Goal: Transaction & Acquisition: Purchase product/service

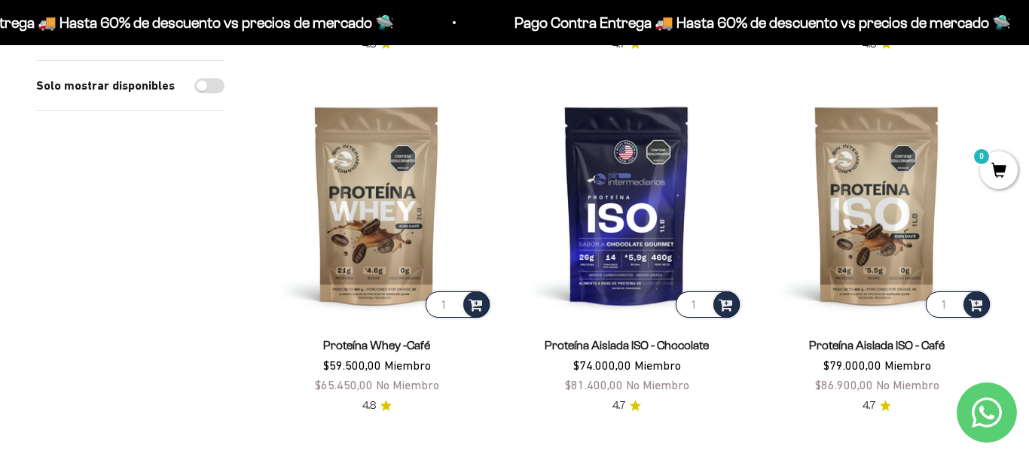
scroll to position [953, 0]
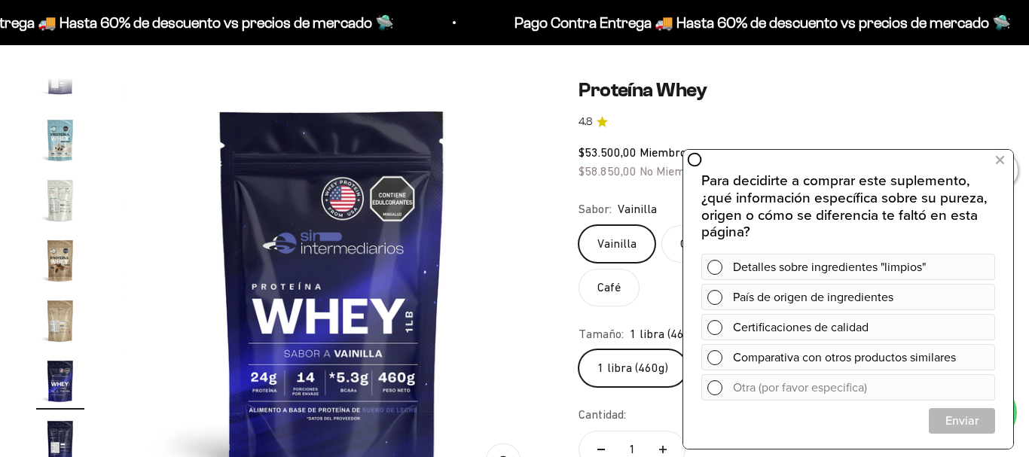
scroll to position [86, 0]
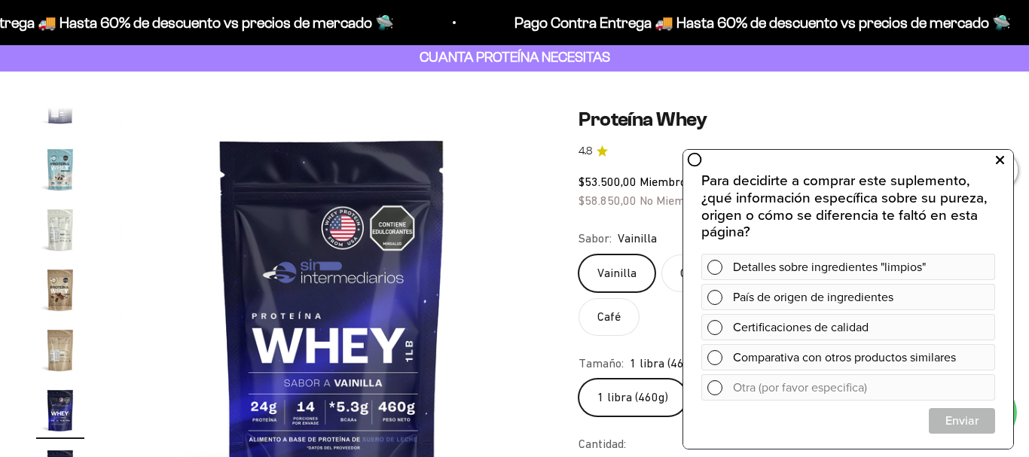
click at [1002, 163] on icon at bounding box center [1000, 161] width 8 height 20
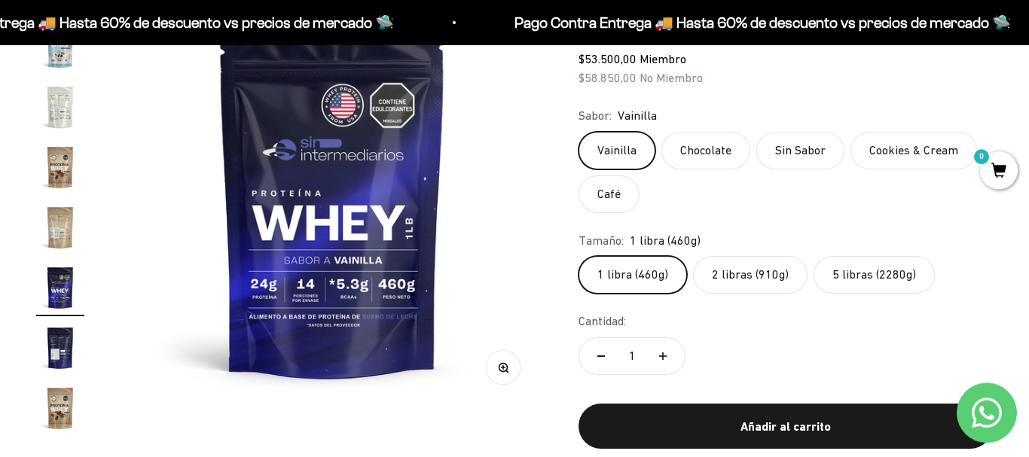
scroll to position [201, 0]
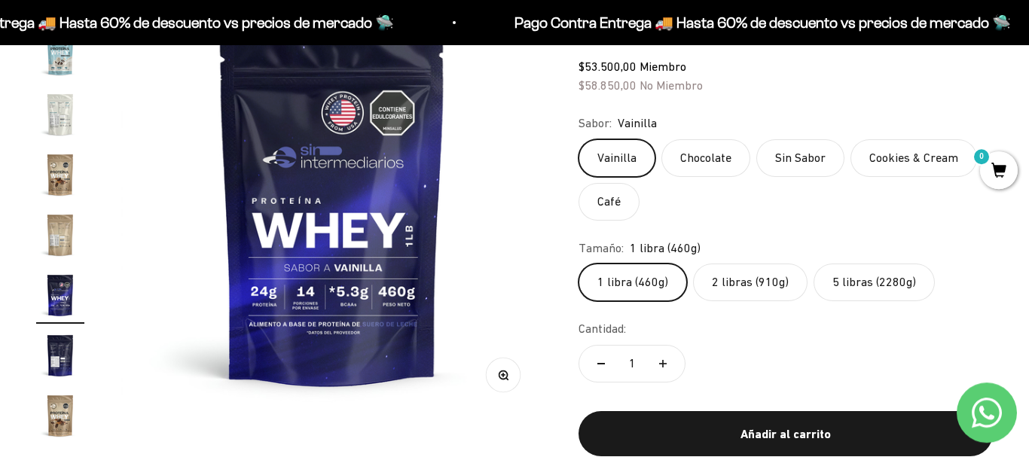
click at [618, 195] on label "Café" at bounding box center [608, 202] width 61 height 38
click at [578, 139] on input "Café" at bounding box center [578, 139] width 1 height 1
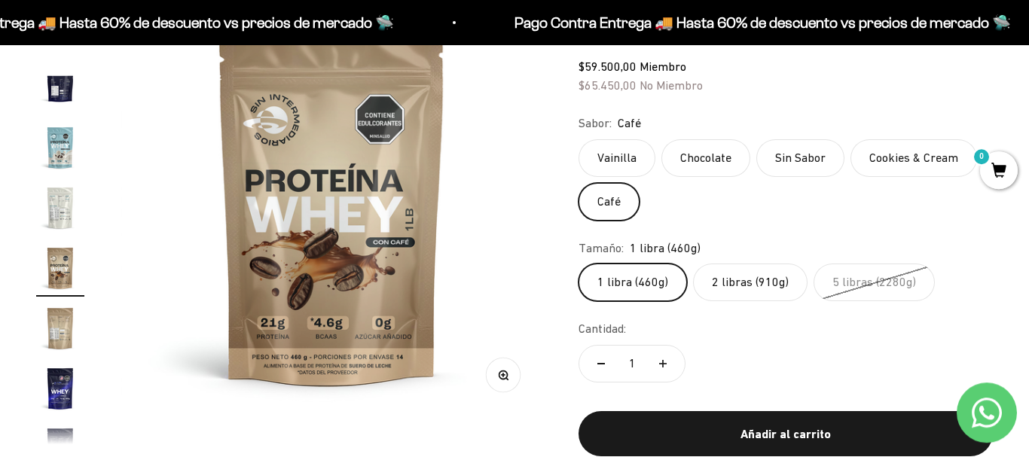
scroll to position [630, 0]
click at [706, 170] on label "Chocolate" at bounding box center [705, 158] width 89 height 38
click at [578, 139] on input "Chocolate" at bounding box center [578, 139] width 1 height 1
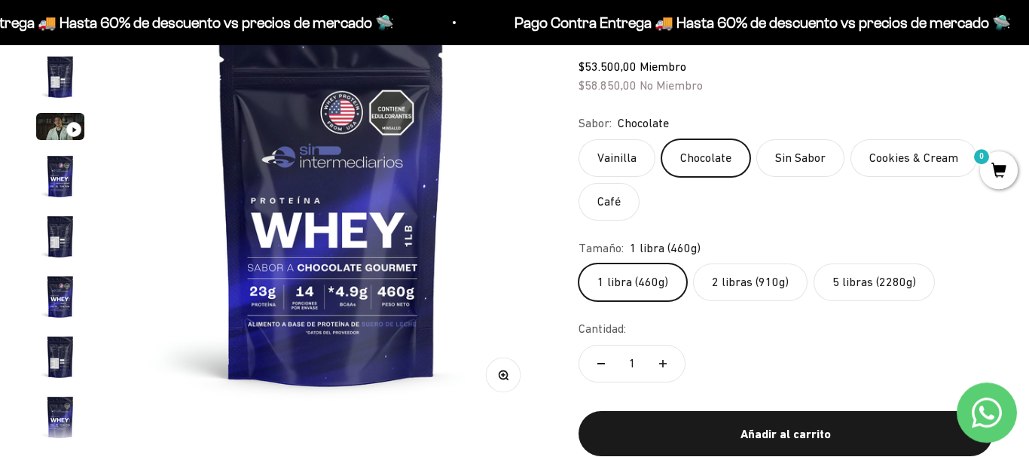
click at [783, 158] on label "Sin Sabor" at bounding box center [800, 158] width 88 height 38
click at [578, 139] on input "Sin Sabor" at bounding box center [578, 139] width 1 height 1
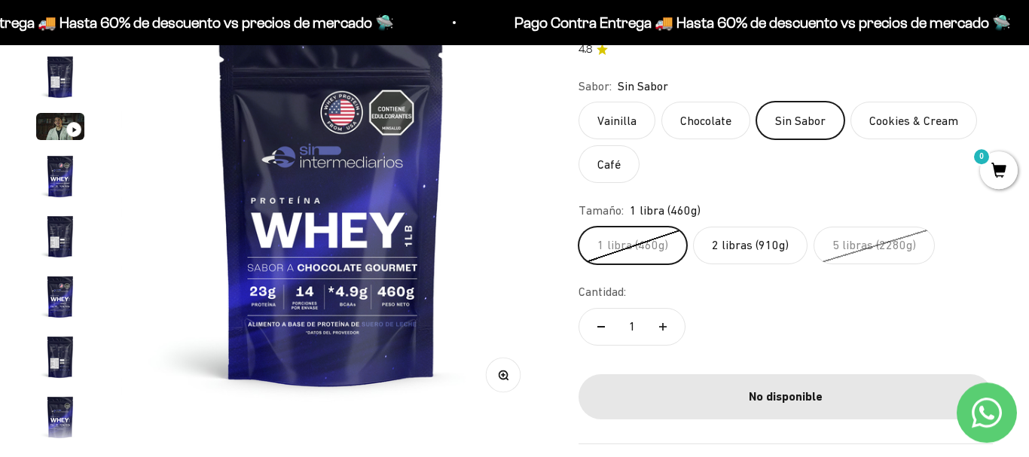
click at [892, 119] on label "Cookies & Cream" at bounding box center [913, 121] width 127 height 38
click at [578, 102] on input "Cookies & Cream" at bounding box center [578, 101] width 1 height 1
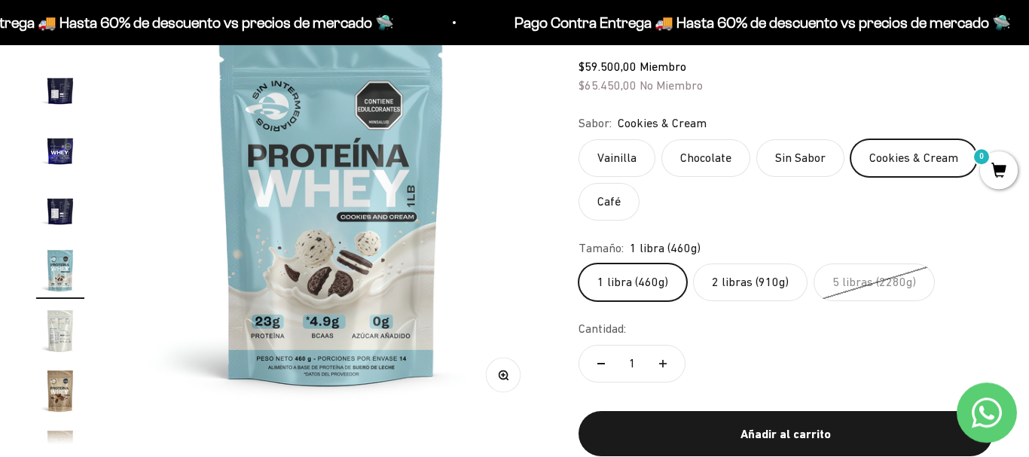
scroll to position [510, 0]
click at [633, 157] on label "Vainilla" at bounding box center [616, 158] width 77 height 38
click at [578, 139] on input "Vainilla" at bounding box center [578, 139] width 1 height 1
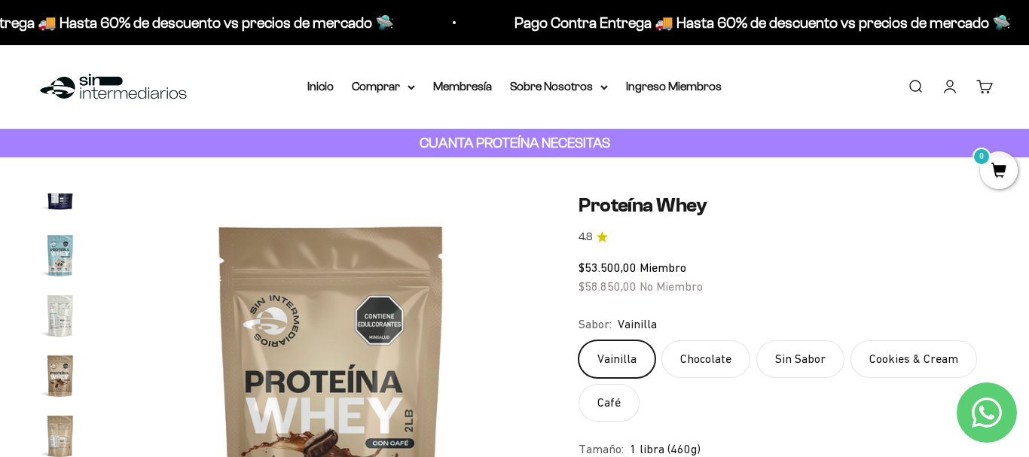
scroll to position [0, 8186]
click at [60, 329] on img "Ir al artículo 15" at bounding box center [60, 315] width 48 height 48
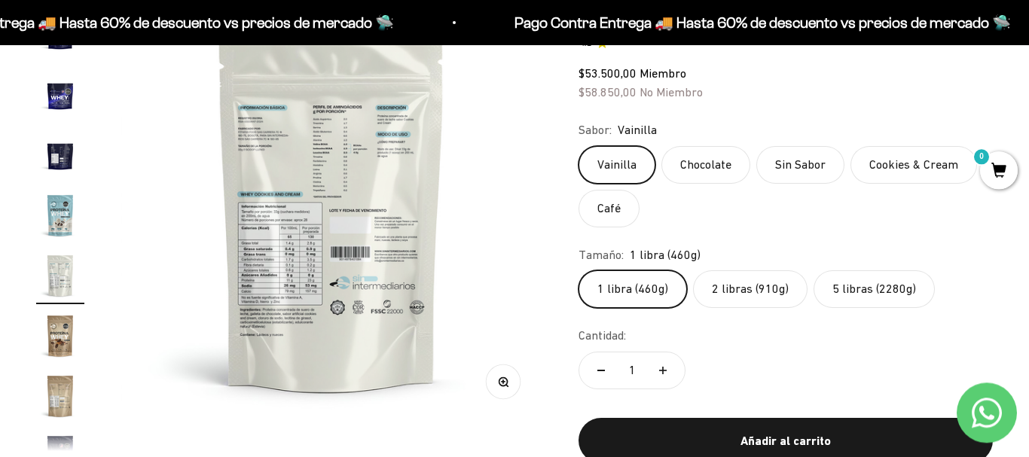
scroll to position [337, 0]
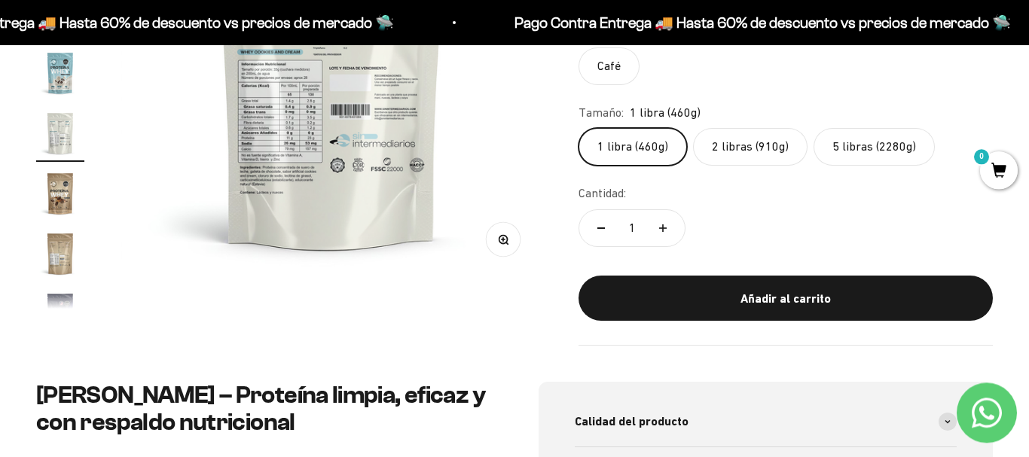
click at [310, 160] on img at bounding box center [332, 68] width 422 height 422
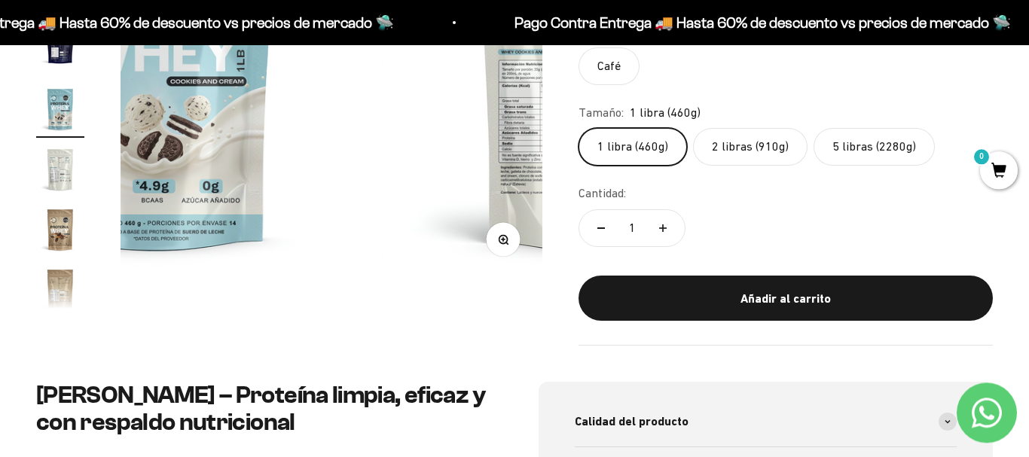
scroll to position [515, 0]
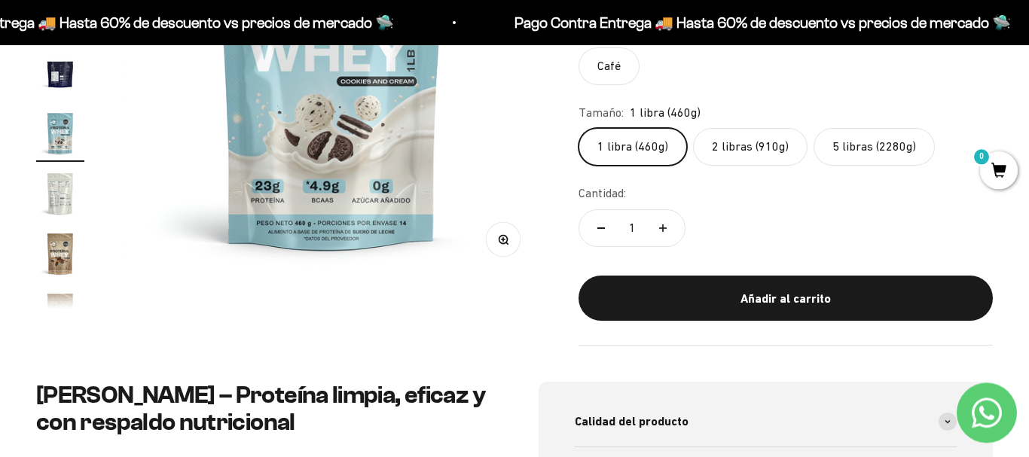
click at [310, 160] on img at bounding box center [332, 68] width 422 height 422
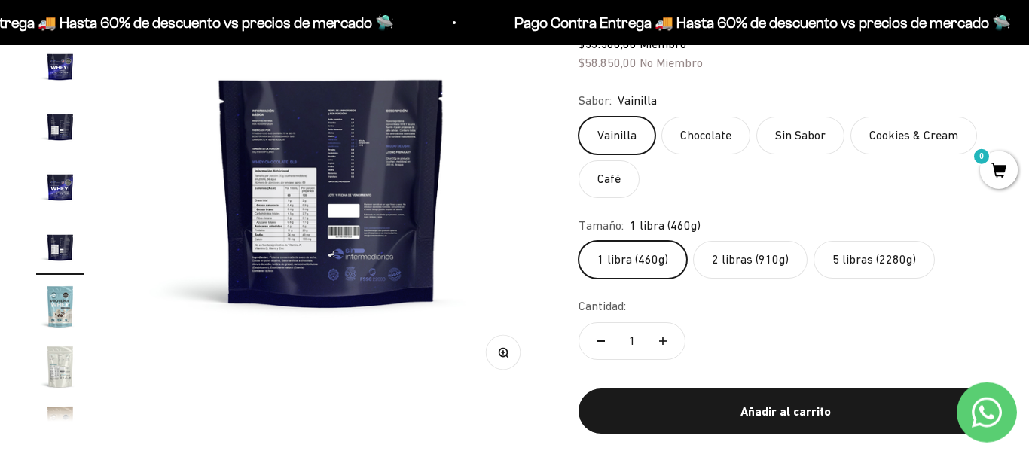
scroll to position [216, 0]
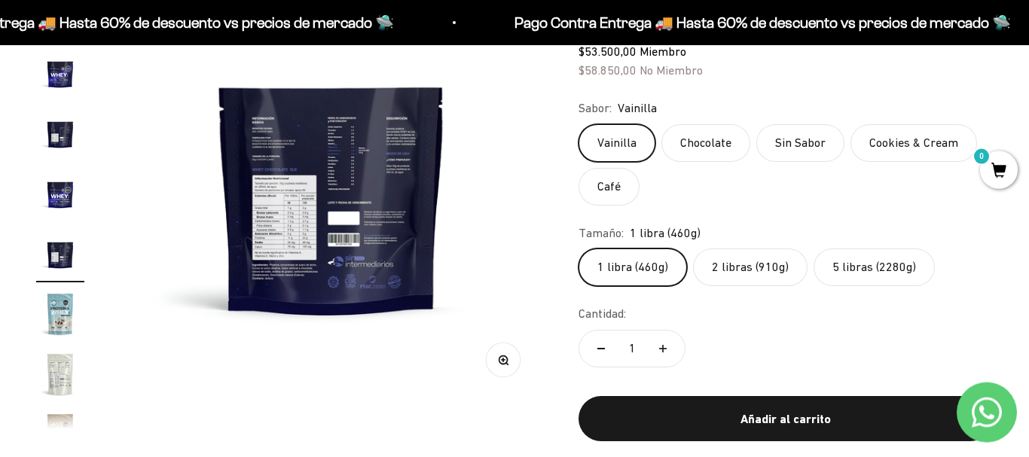
click at [299, 189] on img at bounding box center [332, 188] width 422 height 422
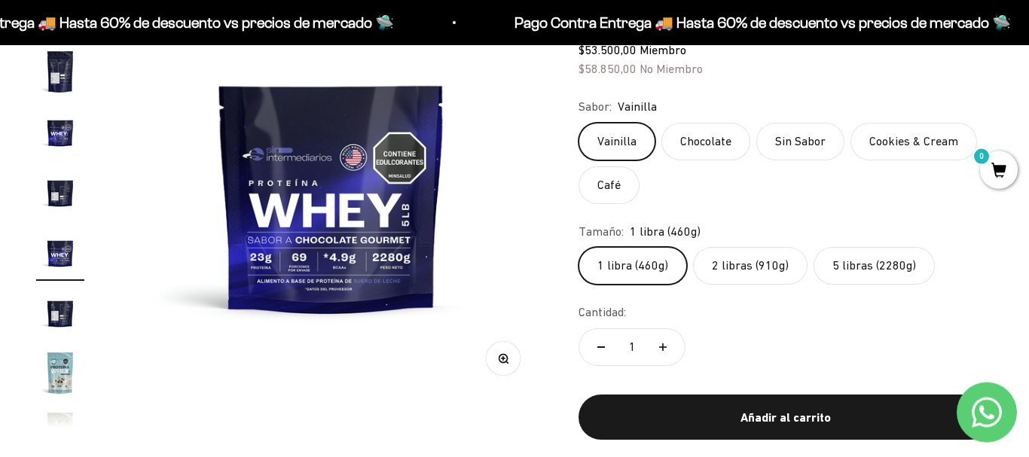
scroll to position [0, 4740]
click at [628, 143] on label "Vainilla" at bounding box center [616, 142] width 77 height 38
click at [578, 123] on input "Vainilla" at bounding box center [578, 122] width 1 height 1
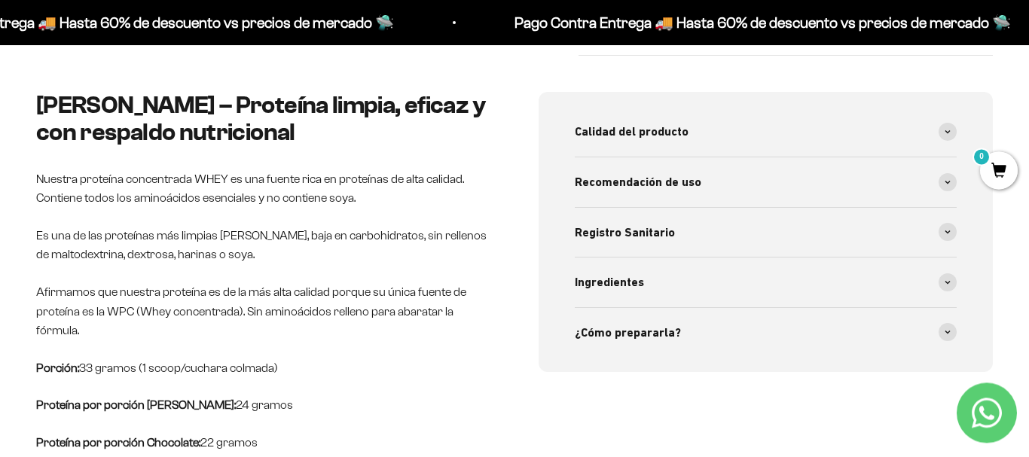
scroll to position [641, 0]
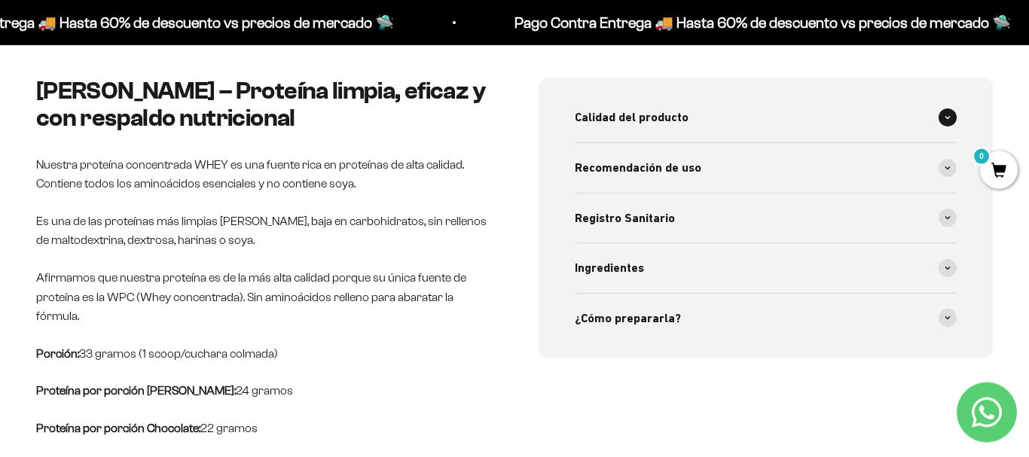
click at [954, 122] on div "Calidad del producto" at bounding box center [766, 118] width 382 height 50
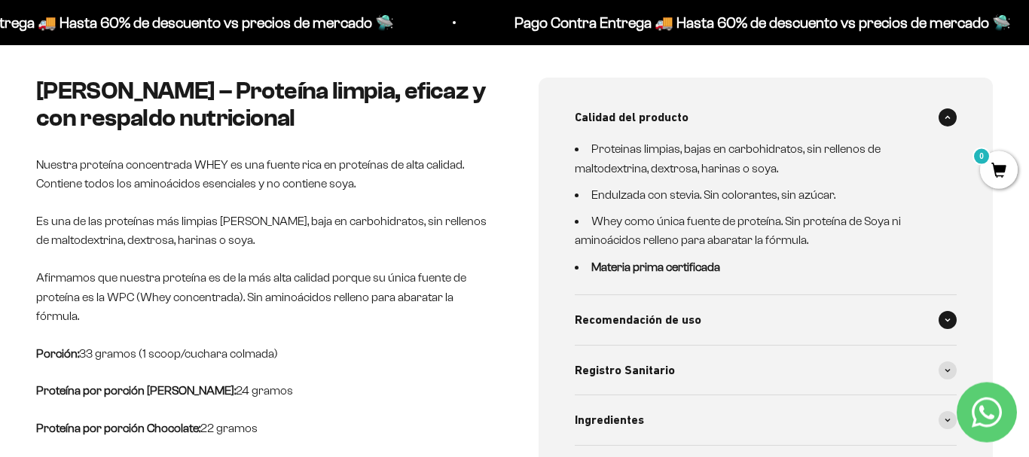
click at [938, 314] on div "Recomendación de uso" at bounding box center [766, 320] width 382 height 50
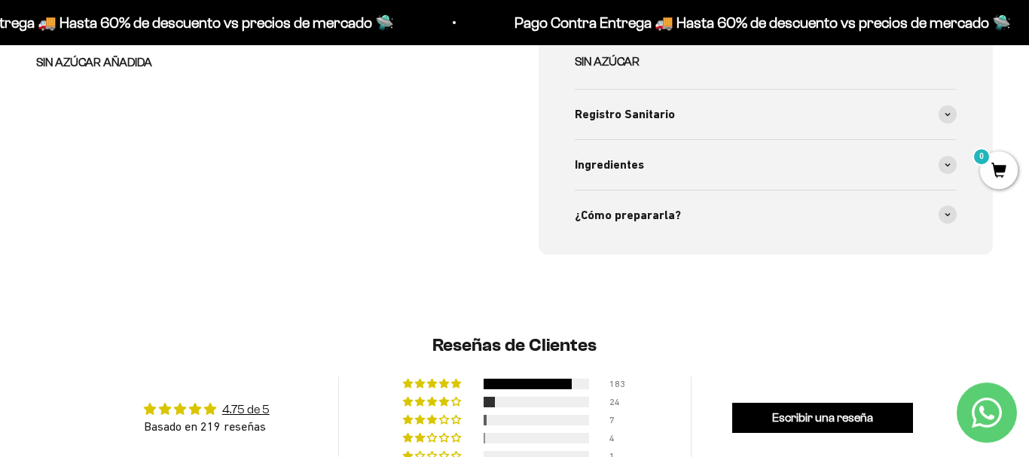
scroll to position [1097, 0]
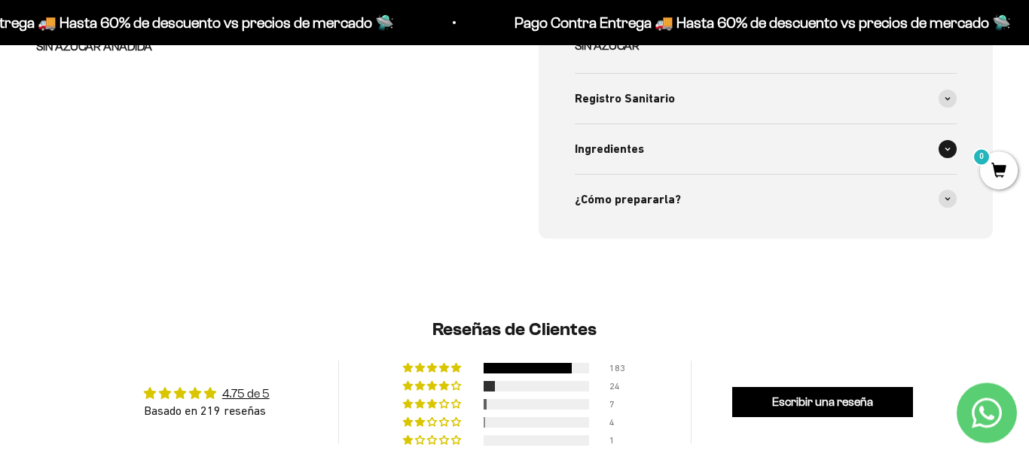
click at [949, 147] on icon at bounding box center [947, 149] width 6 height 5
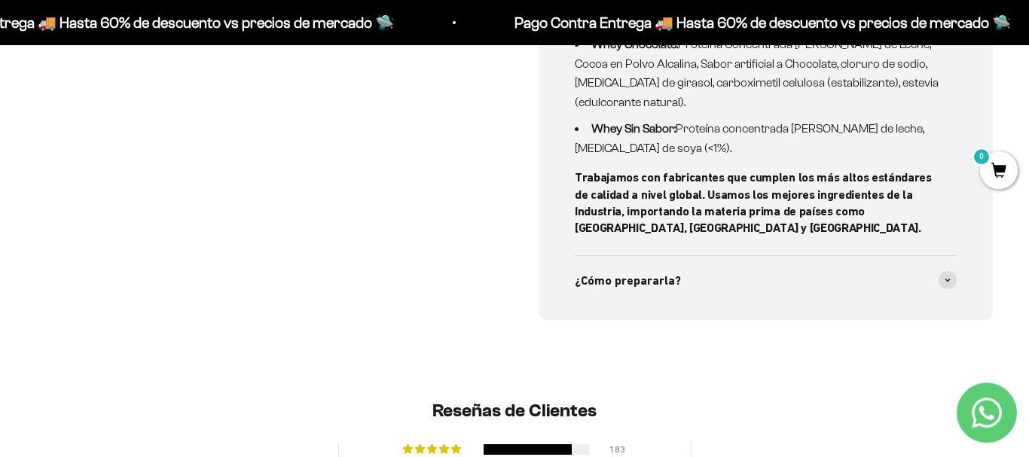
scroll to position [1307, 0]
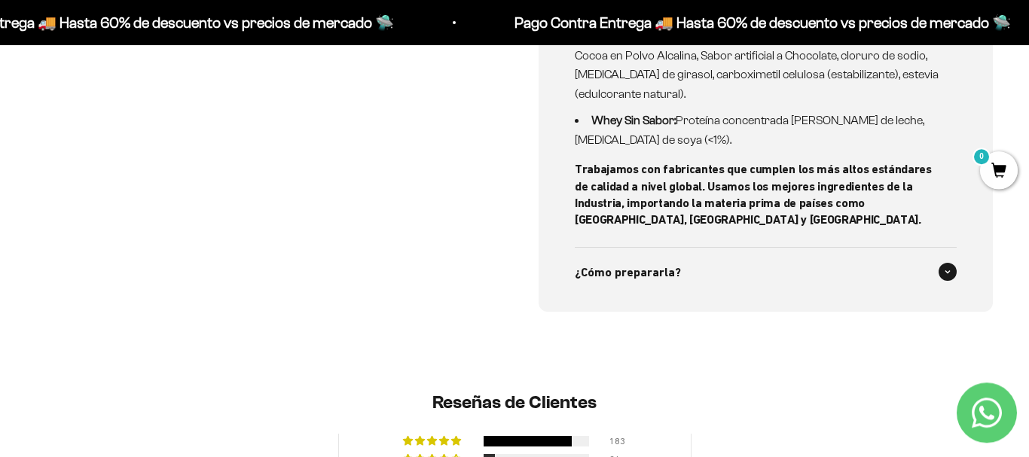
click at [946, 279] on div "¿Cómo prepararla?" at bounding box center [766, 273] width 382 height 50
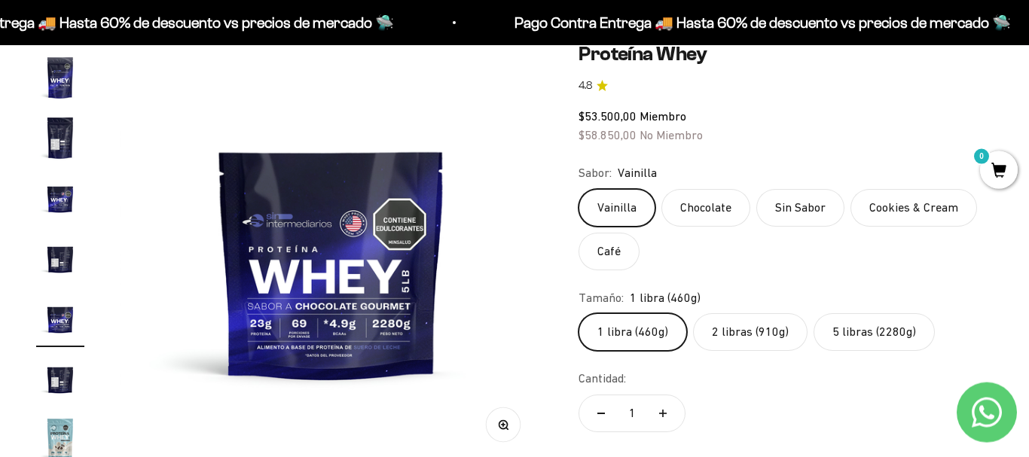
scroll to position [143, 0]
